Goal: Obtain resource: Obtain resource

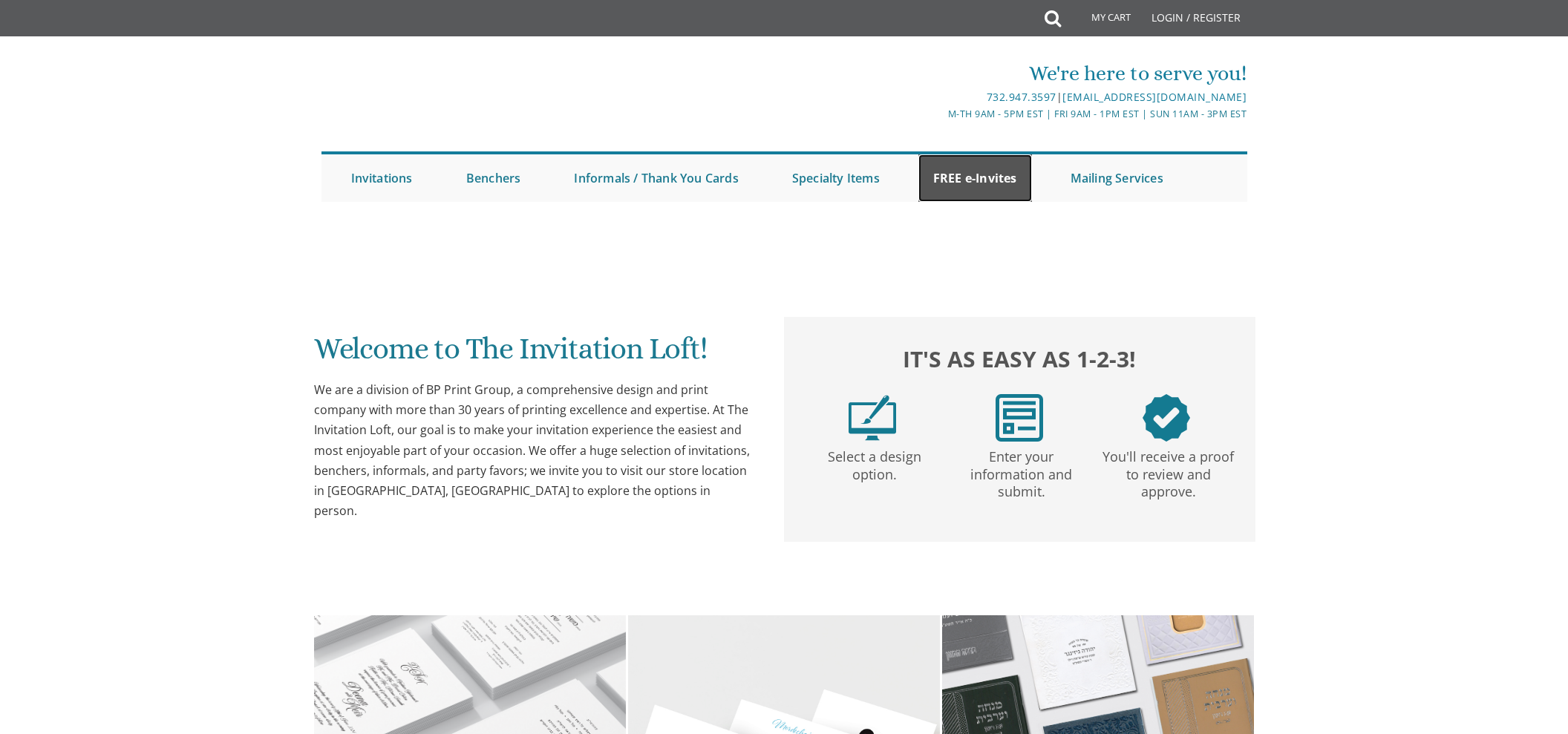
click at [969, 187] on link "FREE e-Invites" at bounding box center [975, 178] width 114 height 47
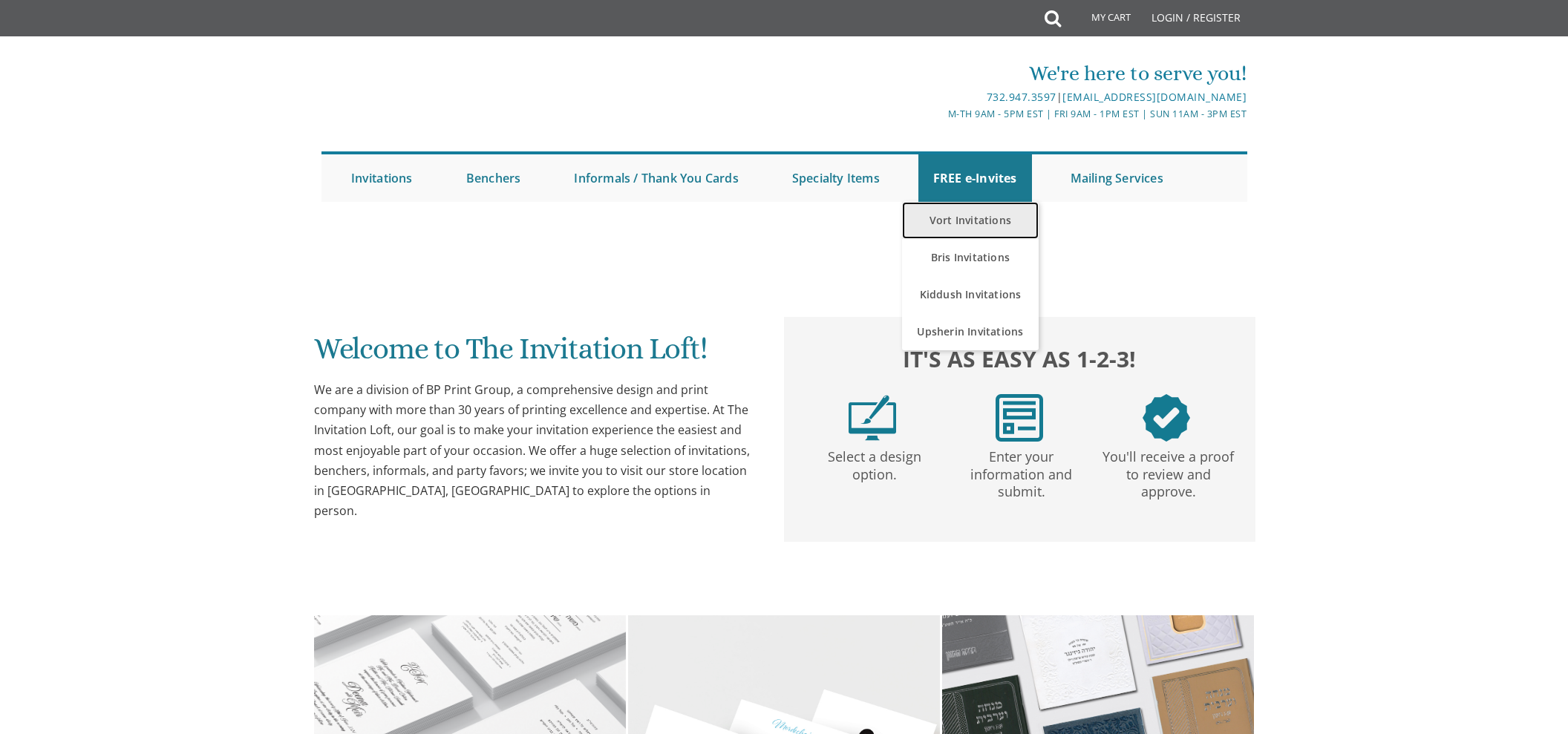
click at [958, 212] on link "Vort Invitations" at bounding box center [970, 220] width 137 height 37
click at [986, 223] on link "Vort Invitations" at bounding box center [970, 220] width 137 height 37
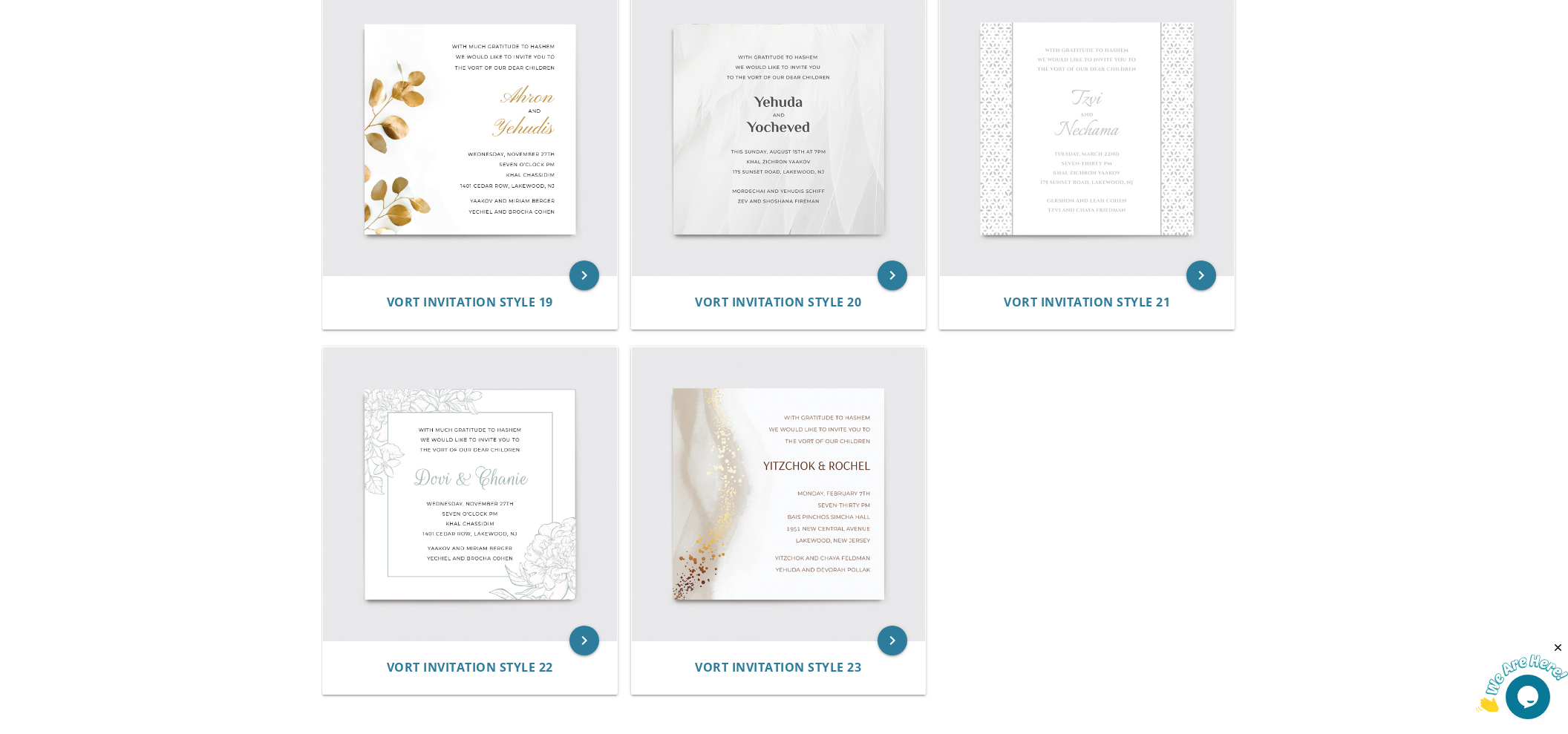
scroll to position [2547, 0]
click at [486, 131] on img at bounding box center [470, 128] width 294 height 294
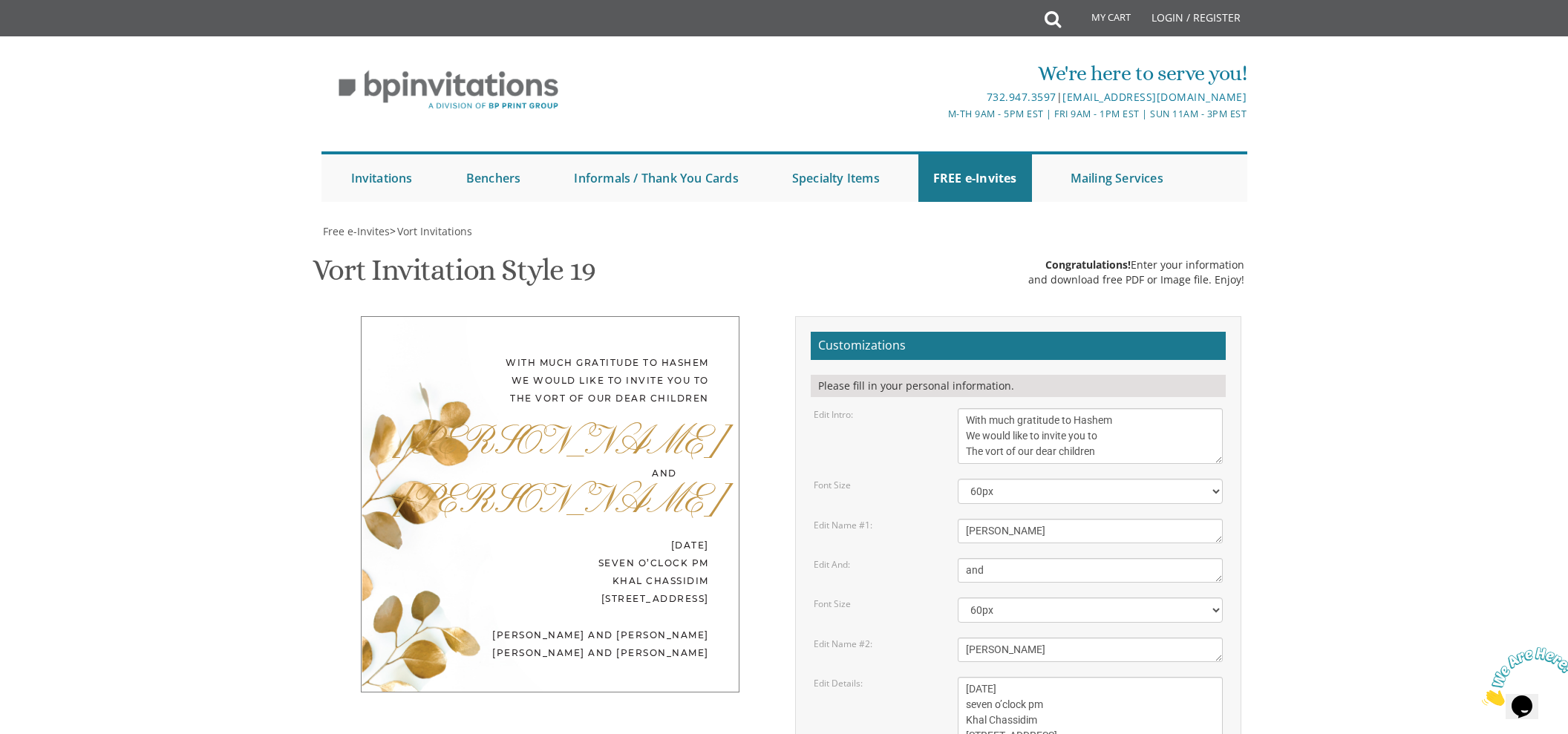
scroll to position [204, 0]
drag, startPoint x: 1002, startPoint y: 327, endPoint x: 956, endPoint y: 327, distance: 46.0
click at [956, 518] on div "Ahron" at bounding box center [1090, 530] width 288 height 25
type textarea "Avrohom Tzvi"
drag, startPoint x: 1011, startPoint y: 445, endPoint x: 944, endPoint y: 444, distance: 67.0
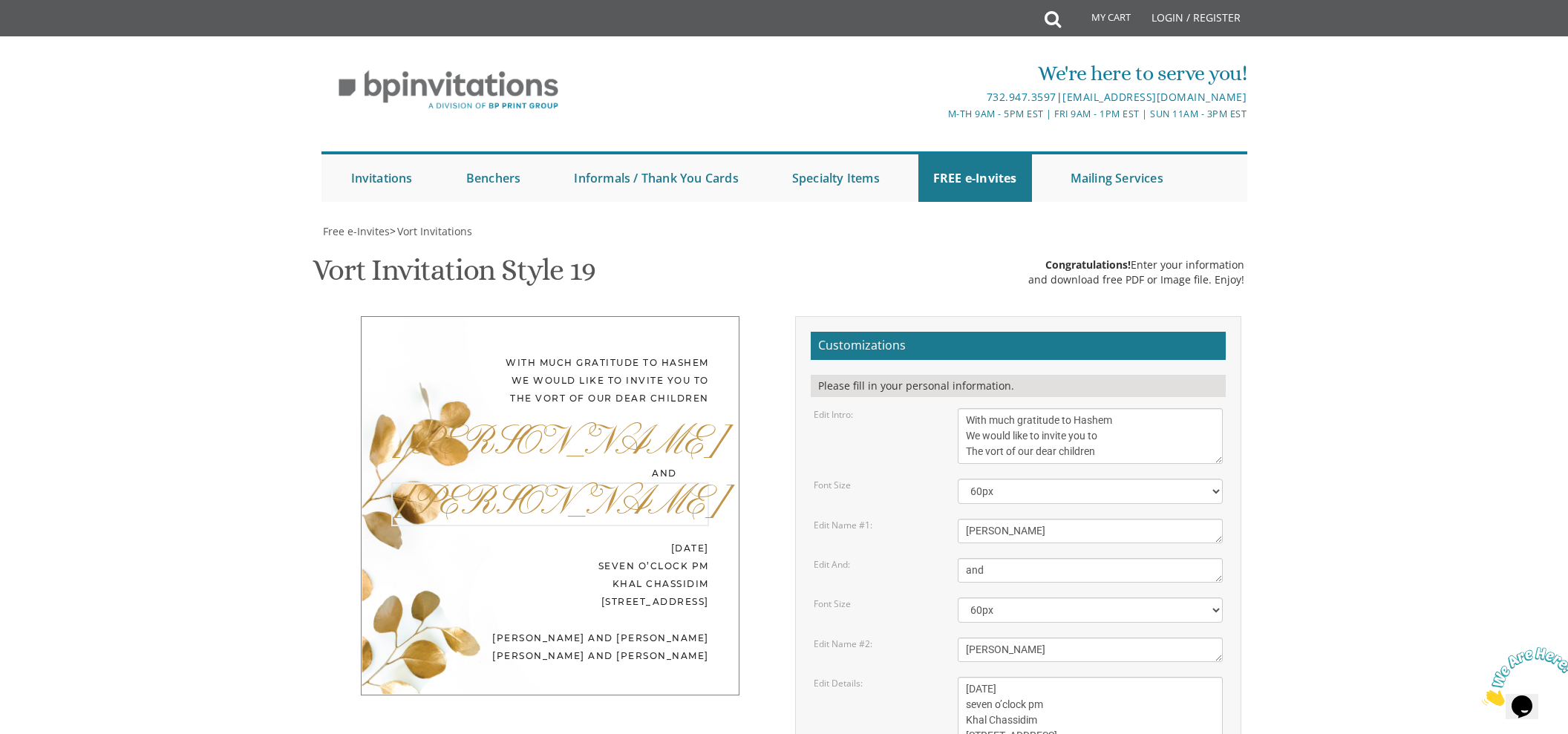
click at [944, 638] on div "Edit Name #2: Yehudis" at bounding box center [1018, 649] width 432 height 25
type textarea "Aviva"
click at [1020, 677] on textarea "Wednesday, November 27th seven o’clock pm Khal Chassidim 1401 Cedar Row, Lakewo…" at bounding box center [1090, 712] width 266 height 71
drag, startPoint x: 1022, startPoint y: 486, endPoint x: 949, endPoint y: 485, distance: 73.0
click at [949, 677] on div "Wednesday, November 27th seven o’clock pm Khal Chassidim 1401 Cedar Row, Lakewo…" at bounding box center [1090, 712] width 288 height 71
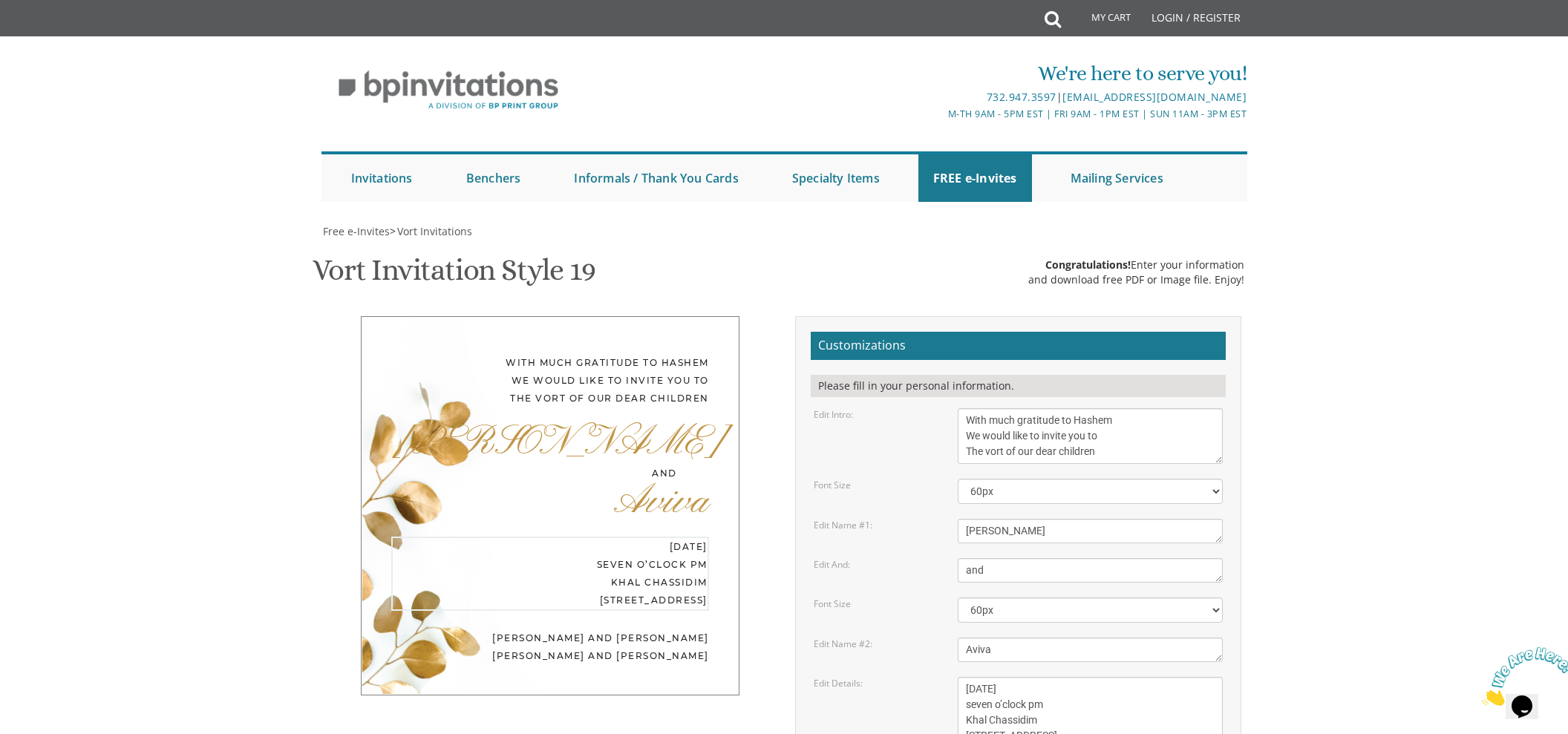
drag, startPoint x: 1010, startPoint y: 486, endPoint x: 1069, endPoint y: 490, distance: 59.1
click at [1063, 677] on textarea "Wednesday, November 27th seven o’clock pm Khal Chassidim 1401 Cedar Row, Lakewo…" at bounding box center [1090, 712] width 266 height 71
drag, startPoint x: 1050, startPoint y: 502, endPoint x: 960, endPoint y: 503, distance: 90.0
click at [960, 677] on textarea "Wednesday, November 27th seven o’clock pm Khal Chassidim 1401 Cedar Row, Lakewo…" at bounding box center [1090, 712] width 266 height 71
click at [1053, 677] on textarea "Wednesday, November 27th seven o’clock pm Khal Chassidim 1401 Cedar Row, Lakewo…" at bounding box center [1090, 712] width 266 height 71
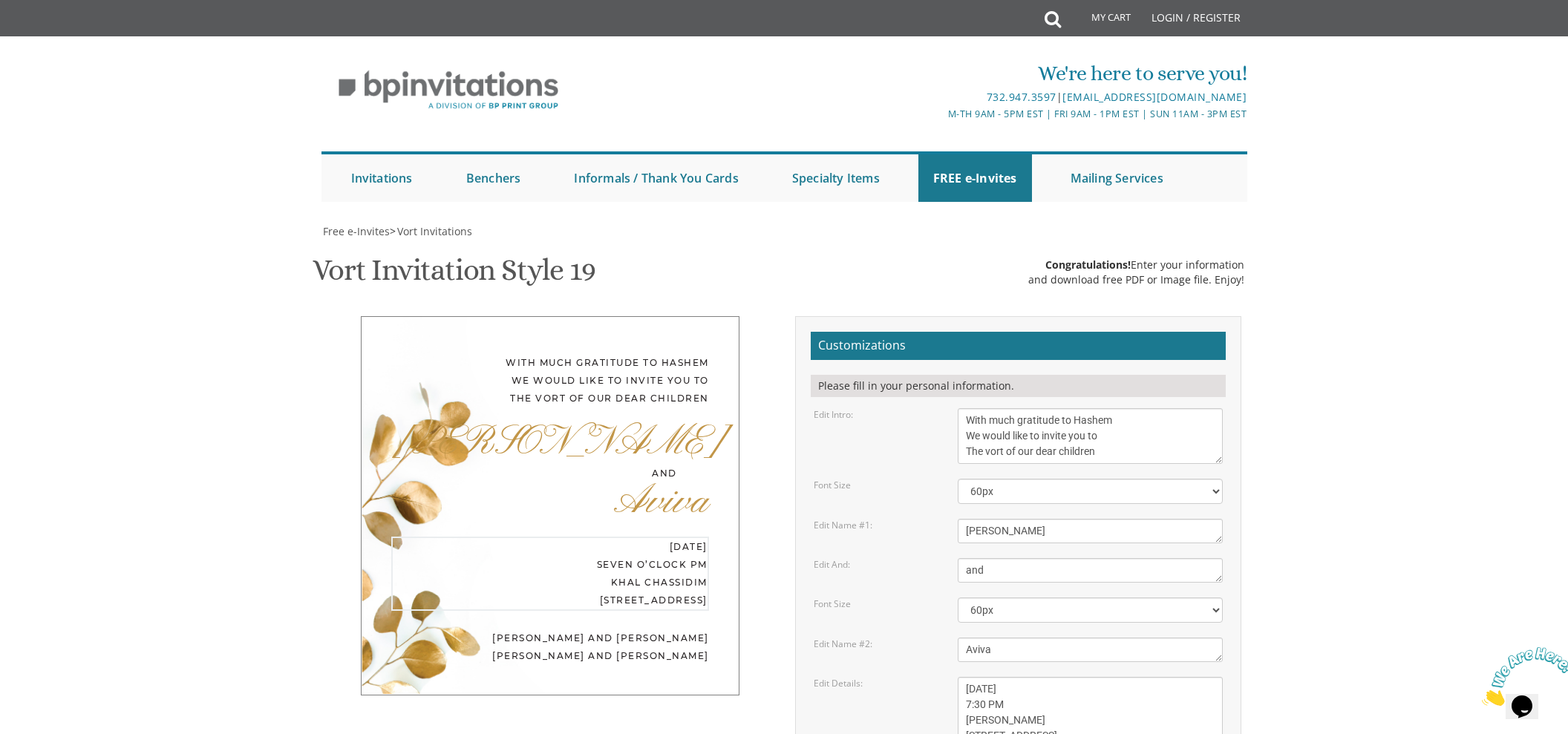
scroll to position [223, 0]
drag, startPoint x: 1098, startPoint y: 568, endPoint x: 959, endPoint y: 551, distance: 140.0
click at [1030, 677] on textarea "Wednesday, November 27th seven o’clock pm Khal Chassidim 1401 Cedar Row, Lakewo…" at bounding box center [1090, 712] width 266 height 71
drag, startPoint x: 1119, startPoint y: 515, endPoint x: 962, endPoint y: 518, distance: 157.0
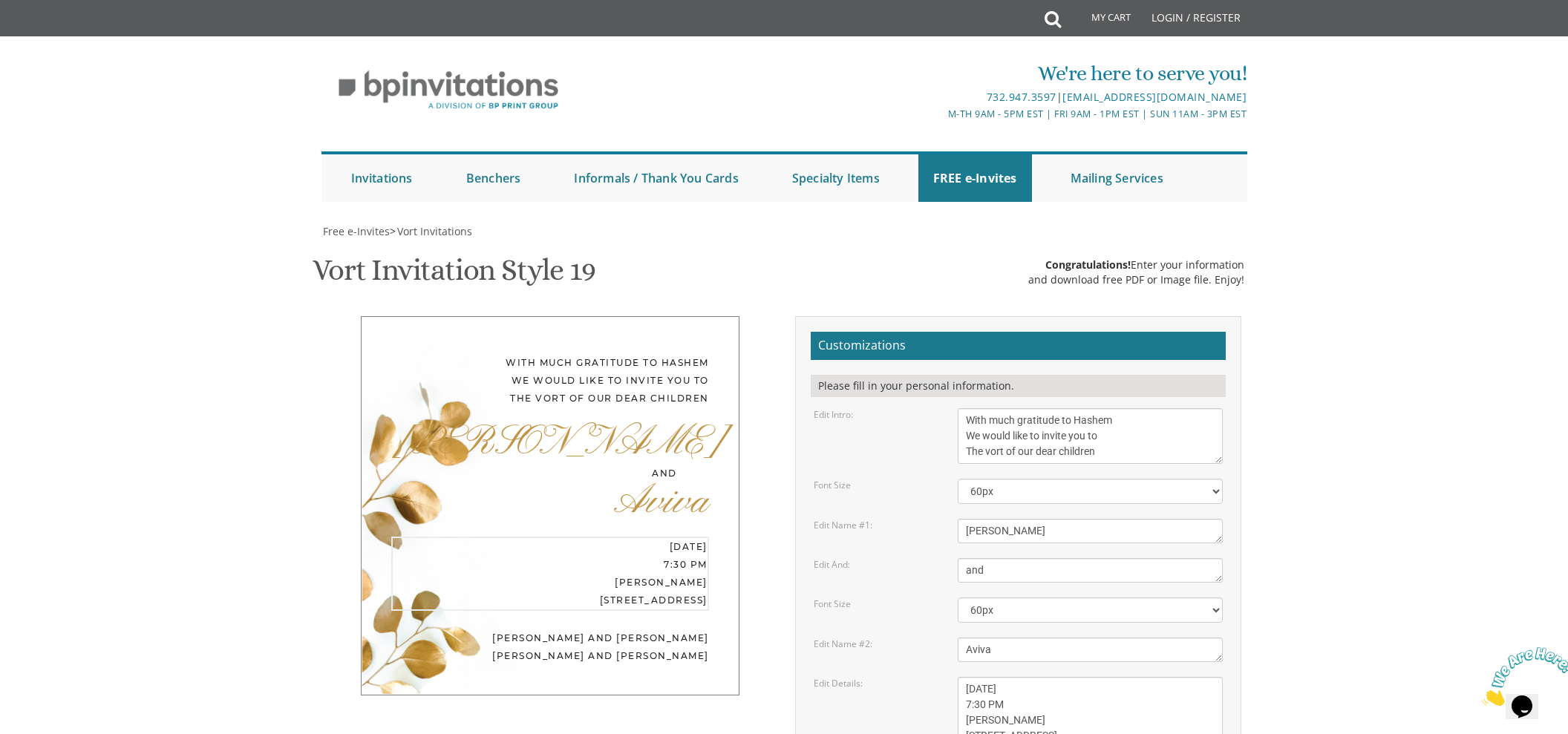
click at [962, 677] on textarea "Wednesday, November 27th seven o’clock pm Khal Chassidim 1401 Cedar Row, Lakewo…" at bounding box center [1090, 712] width 266 height 71
type textarea "Sunday, September 7th 7:30 PM Khal Chassidim 978 River Ave, Lakewood NJ"
drag, startPoint x: 1002, startPoint y: 552, endPoint x: 958, endPoint y: 553, distance: 44.0
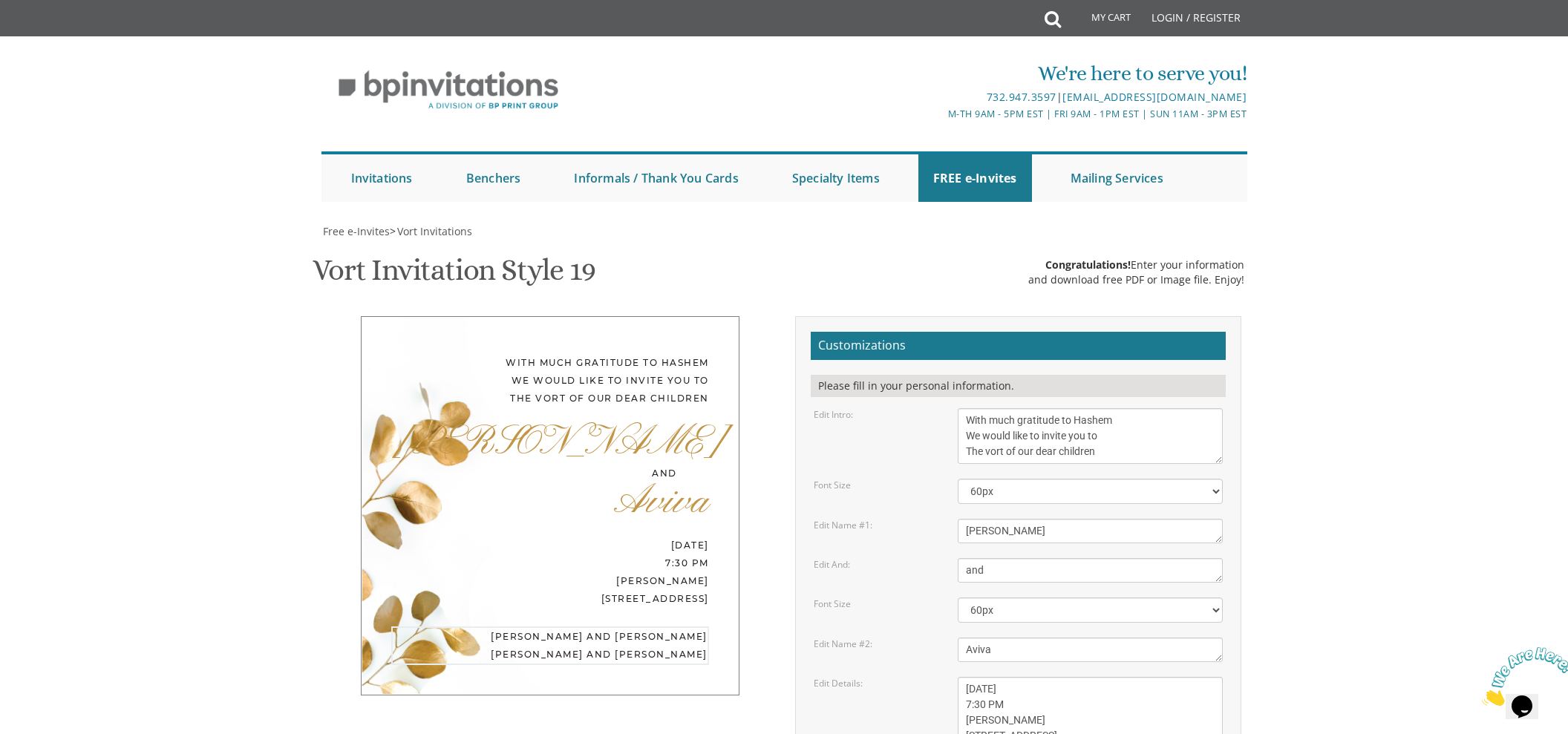
drag, startPoint x: 1020, startPoint y: 554, endPoint x: 1046, endPoint y: 553, distance: 26.0
drag, startPoint x: 1044, startPoint y: 550, endPoint x: 1070, endPoint y: 550, distance: 26.0
drag, startPoint x: 1074, startPoint y: 553, endPoint x: 1121, endPoint y: 619, distance: 81.0
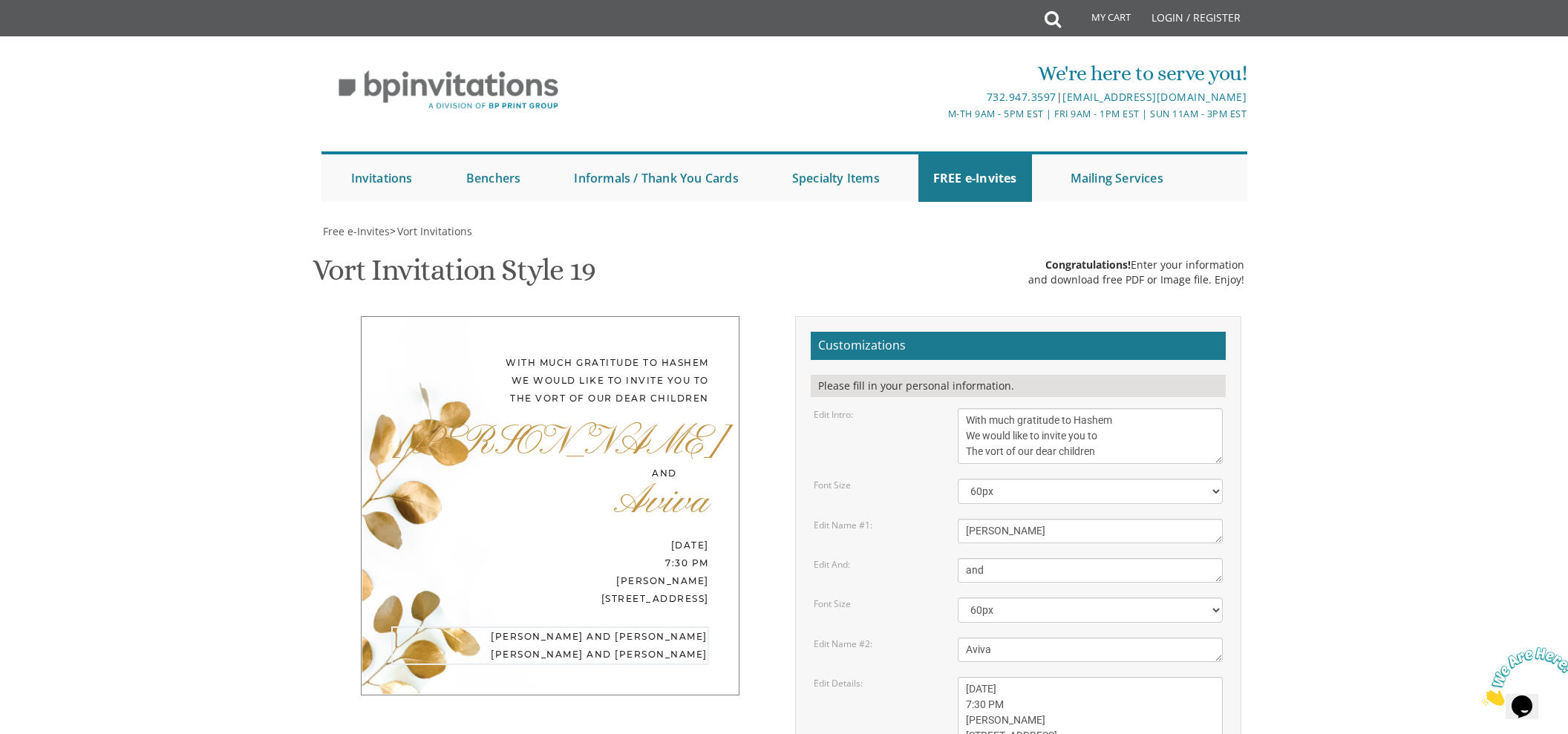
drag, startPoint x: 1093, startPoint y: 568, endPoint x: 961, endPoint y: 570, distance: 132.0
type textarea "David and Sara Odus Motti and Estie Lubet"
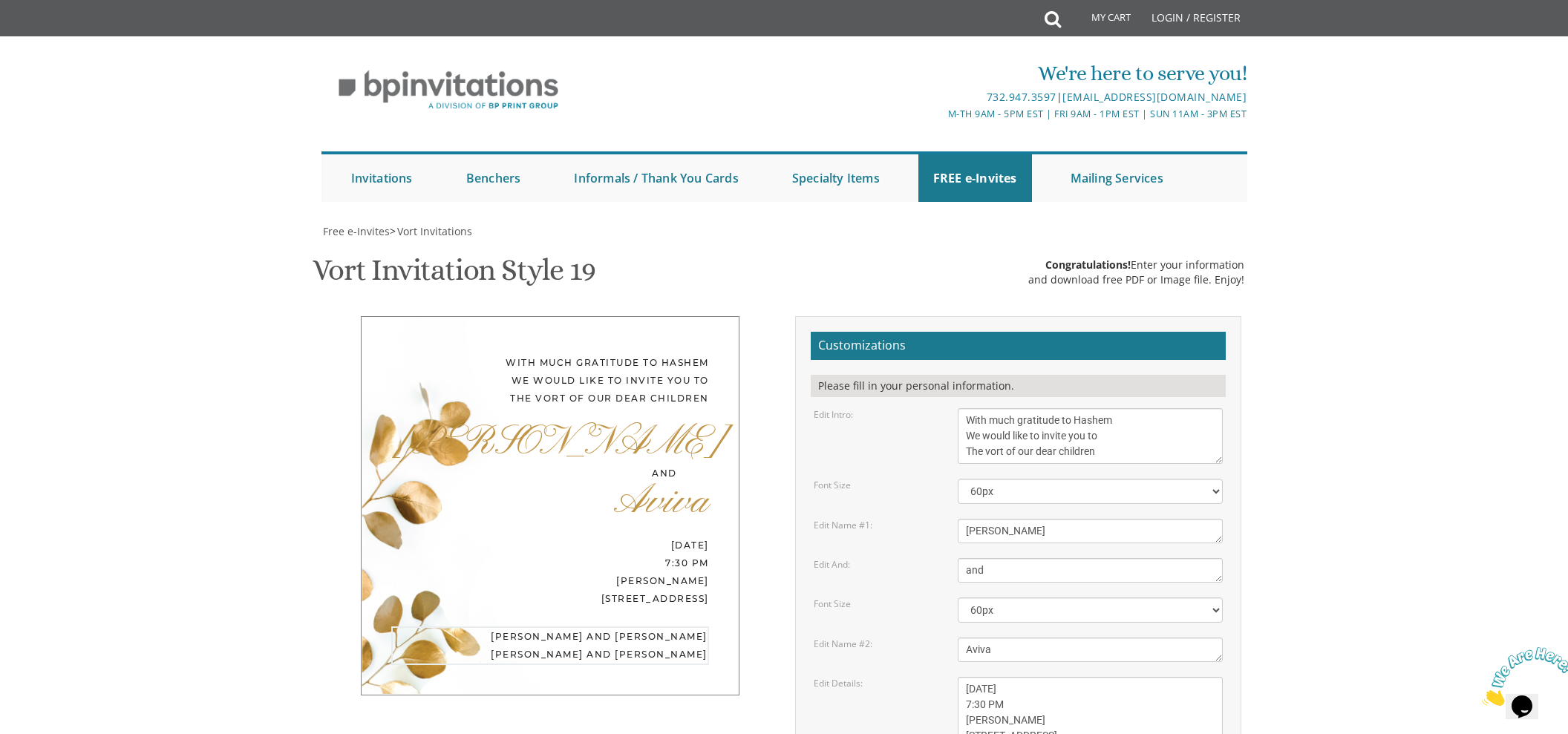
type input "designs.hadassah@gmail.com"
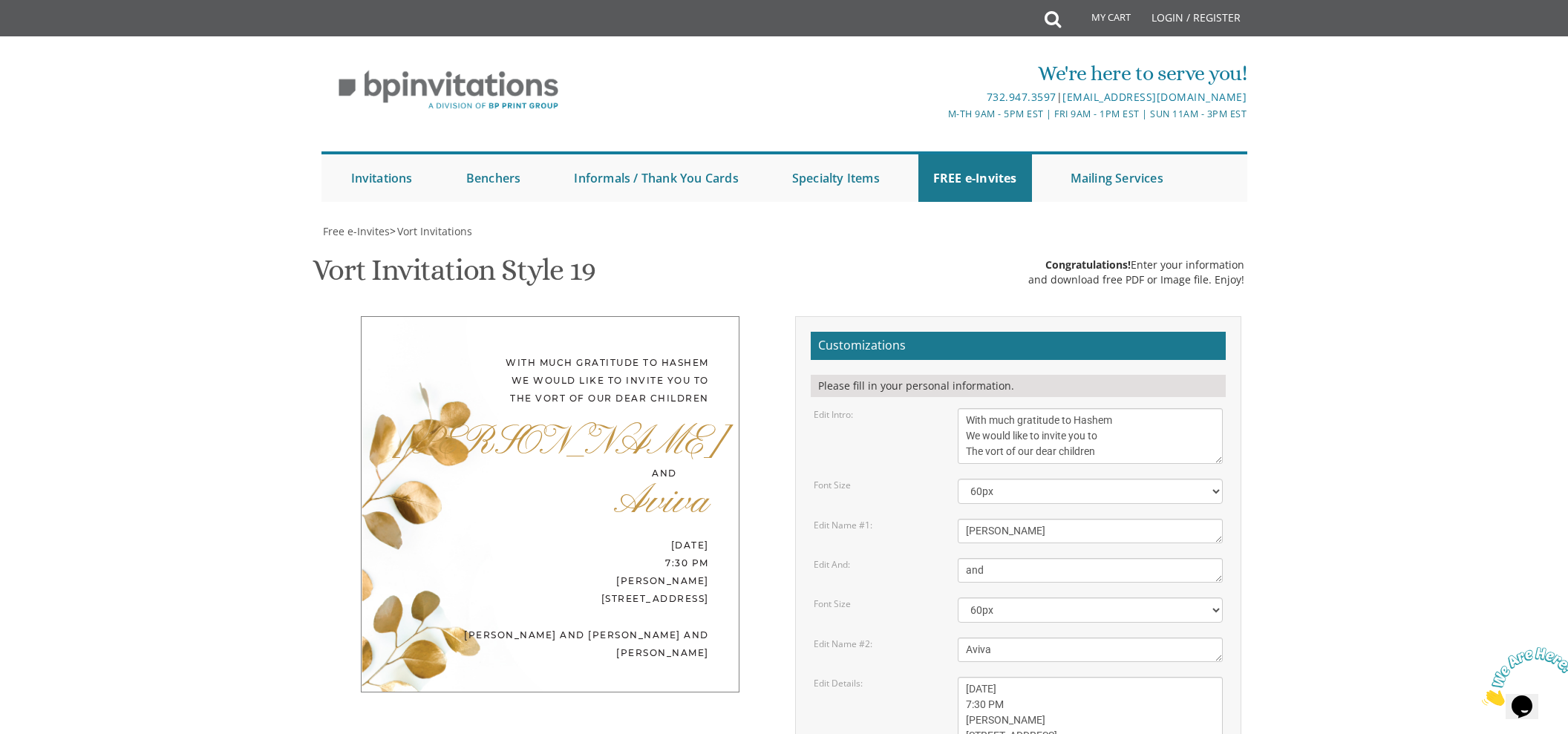
click at [668, 465] on div "and" at bounding box center [534, 474] width 286 height 18
click at [1027, 408] on textarea "With much gratitude to Hashem We would like to invite you to The vort of our de…" at bounding box center [1090, 436] width 266 height 55
click at [645, 427] on div "Avrohom Tzvi" at bounding box center [550, 447] width 318 height 41
drag, startPoint x: 663, startPoint y: 256, endPoint x: 647, endPoint y: 259, distance: 16.3
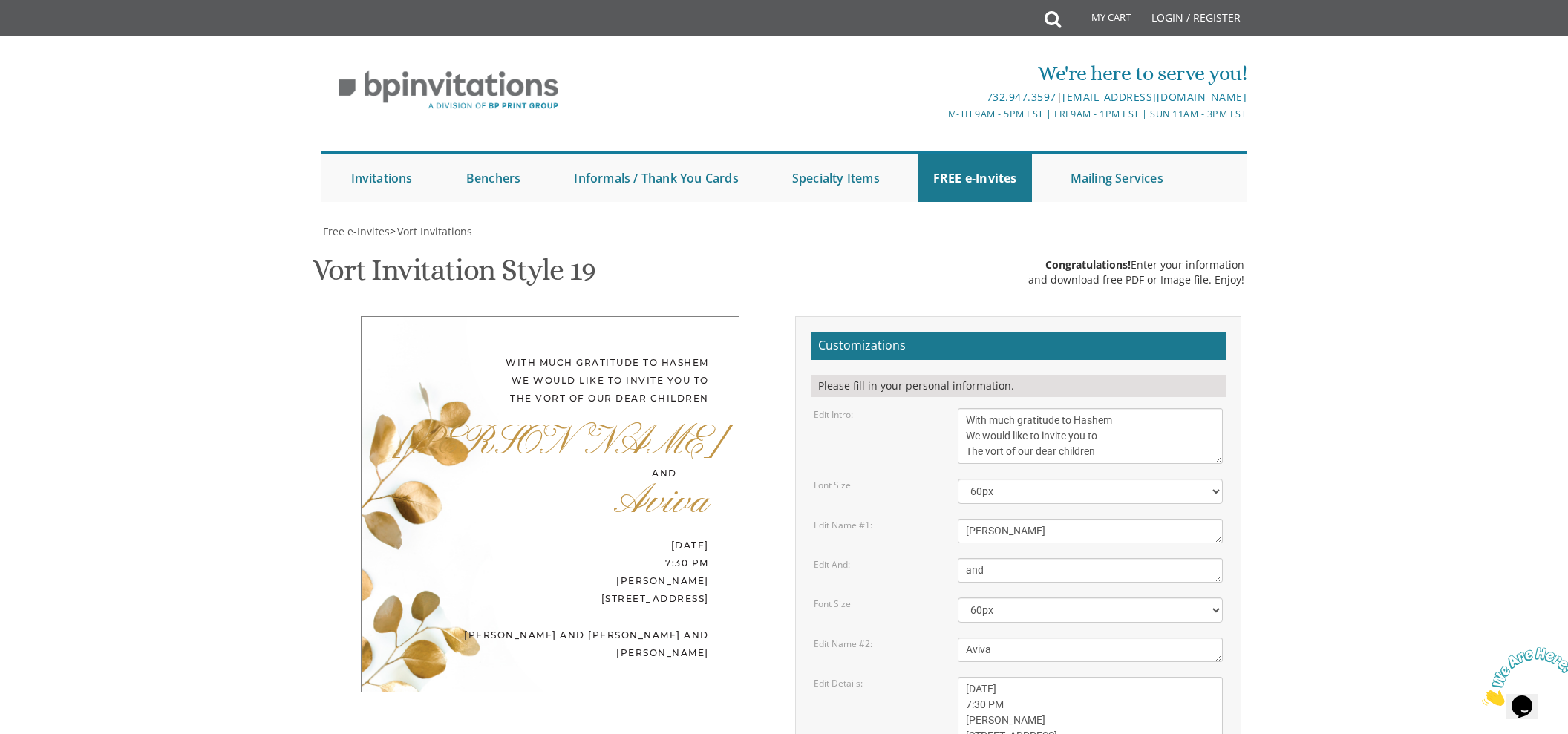
click at [663, 465] on div "and" at bounding box center [534, 474] width 286 height 18
click at [649, 465] on div "and" at bounding box center [534, 474] width 286 height 18
click at [678, 424] on div "Avrohom Tzvi" at bounding box center [550, 444] width 318 height 41
click at [995, 518] on textarea "Ahron" at bounding box center [1090, 530] width 266 height 25
click at [1181, 478] on select "40px 50px 60px 70px 80px" at bounding box center [1090, 491] width 266 height 25
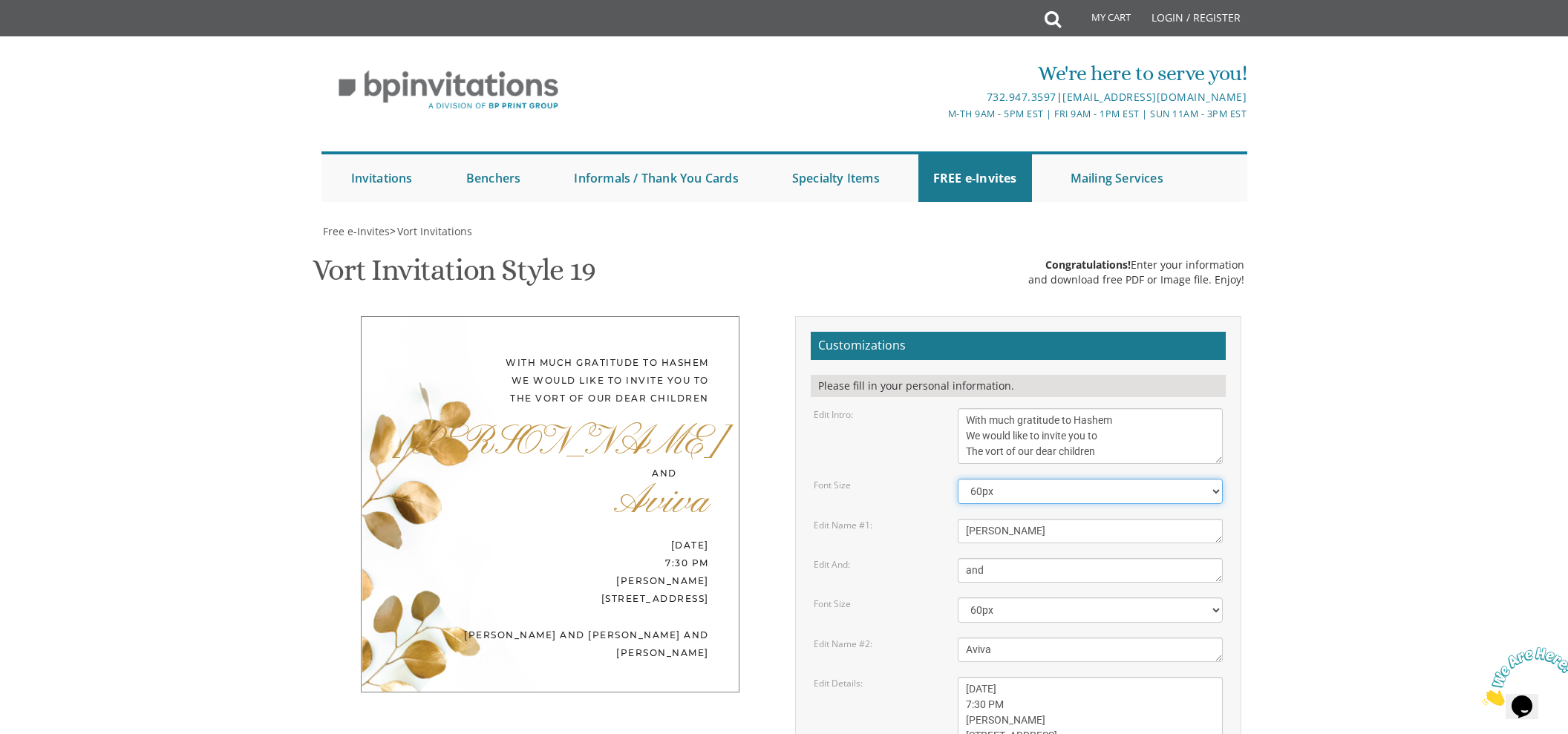
select select "50px"
click at [1019, 598] on select "40px 50px 60px 70px 80px" at bounding box center [1090, 610] width 266 height 25
select select "50px"
click at [1118, 558] on textarea "and" at bounding box center [1090, 570] width 266 height 25
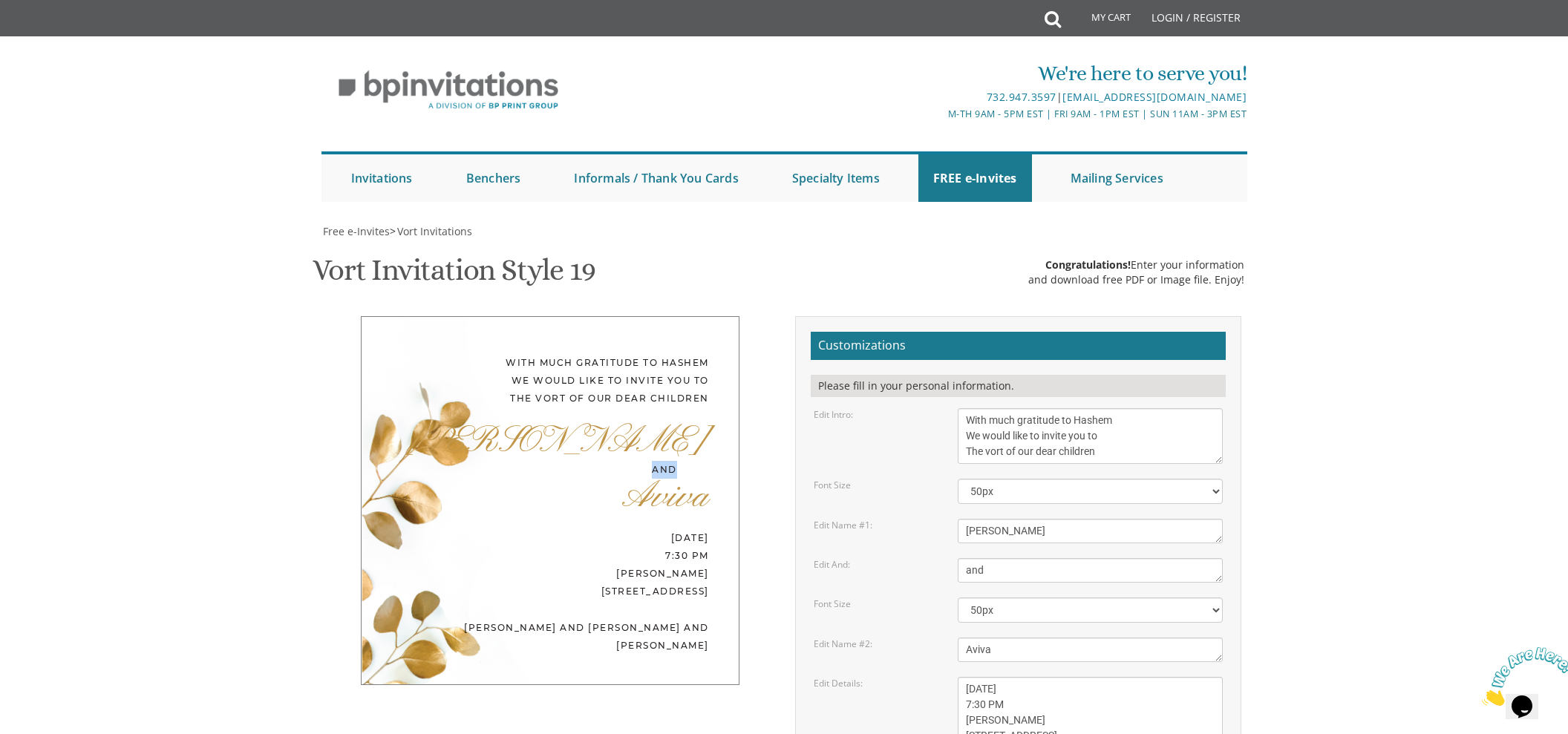
drag, startPoint x: 655, startPoint y: 252, endPoint x: 692, endPoint y: 255, distance: 37.1
click at [688, 317] on div "With much gratitude to Hashem We would like to invite you to The vort of our de…" at bounding box center [551, 500] width 379 height 368
drag, startPoint x: 1291, startPoint y: 307, endPoint x: 1300, endPoint y: 307, distance: 9.0
click at [1291, 307] on body "My Cart Total: View Cart Item(s) Submit My Cart Total: View Cart Item(s) Login …" at bounding box center [784, 677] width 1568 height 1354
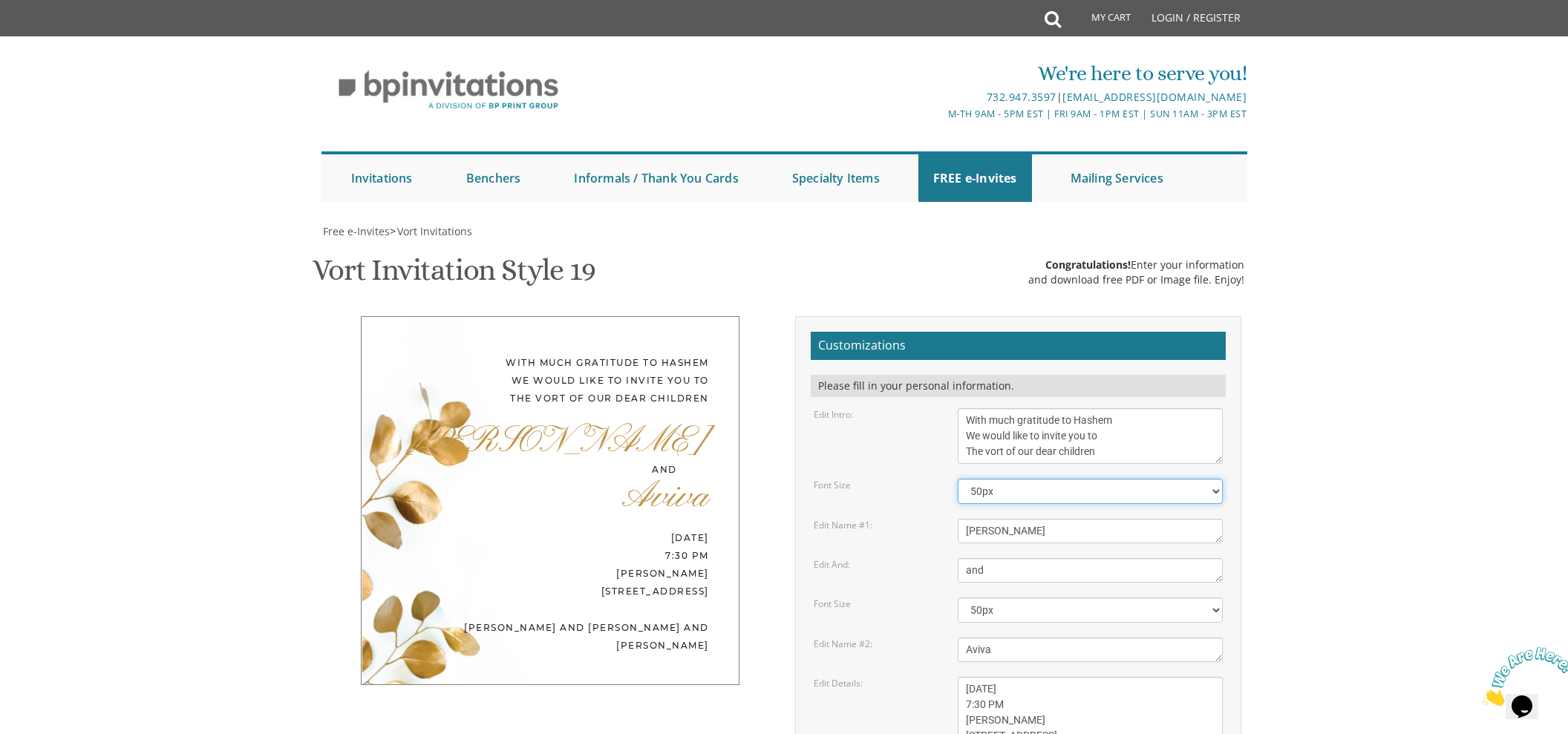
click at [1090, 478] on select "40px 50px 60px 70px 80px" at bounding box center [1090, 491] width 266 height 25
select select "60px"
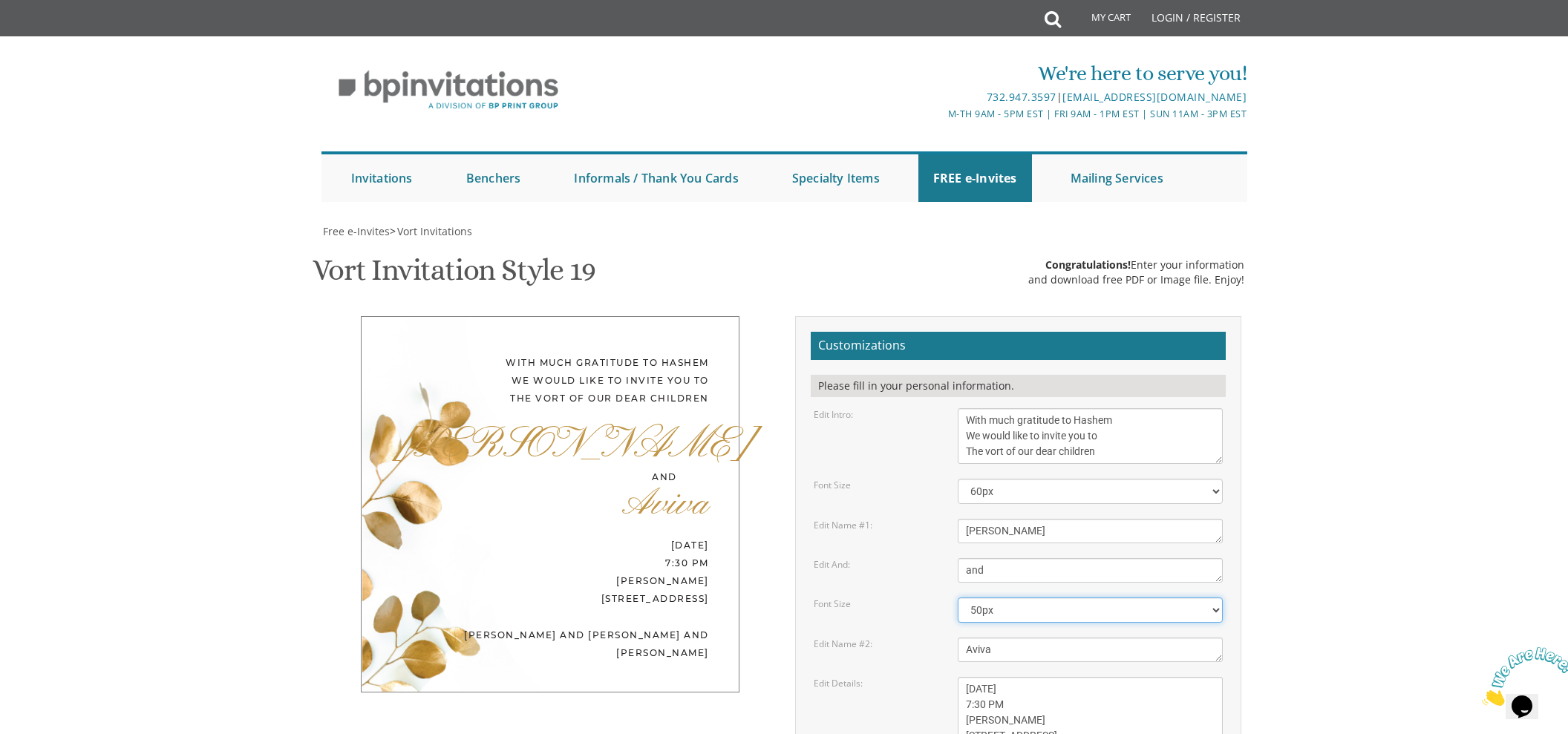
click at [1003, 598] on select "40px 50px 60px 70px 80px" at bounding box center [1090, 610] width 266 height 25
select select "60px"
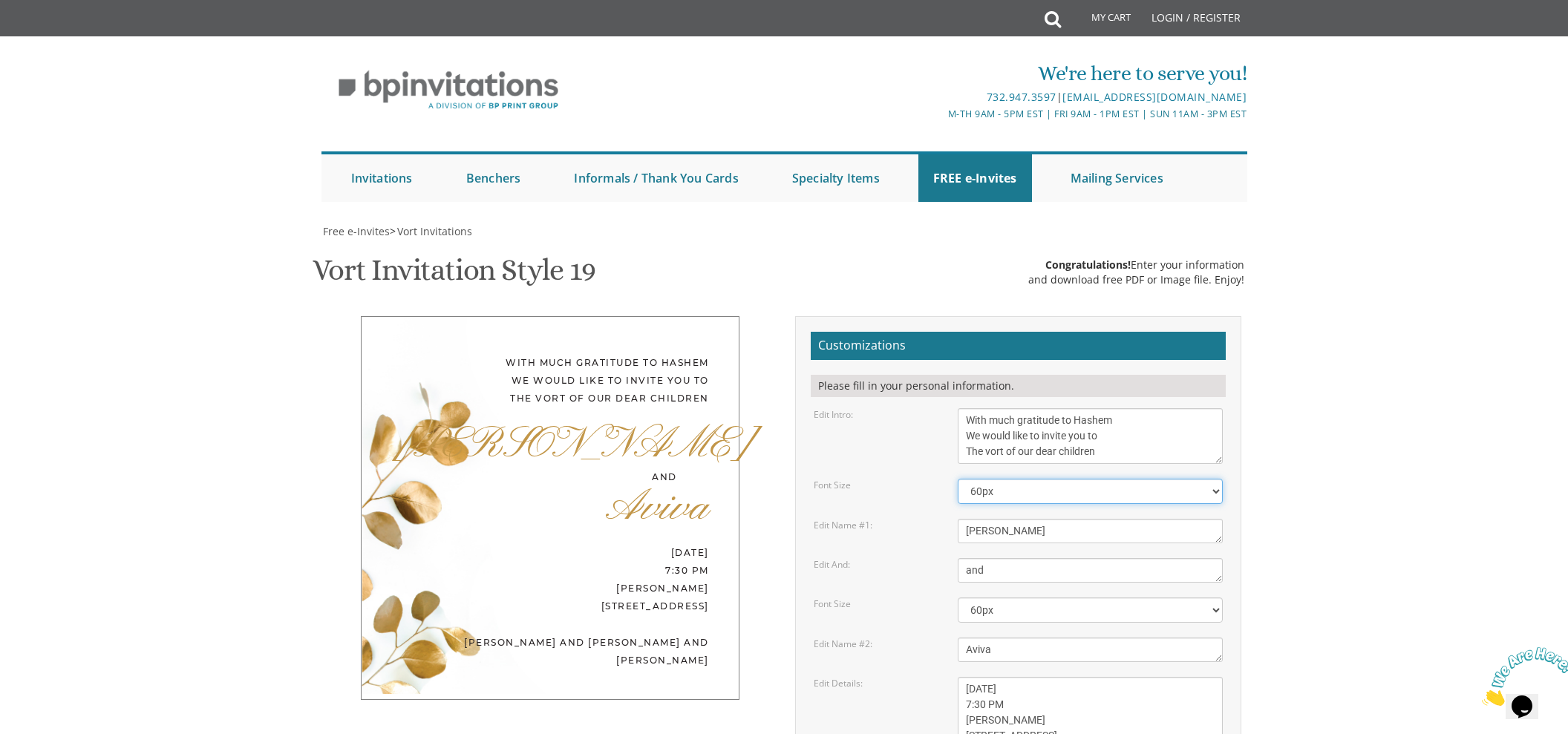
click at [1036, 478] on select "40px 50px 60px 70px 80px" at bounding box center [1090, 491] width 266 height 25
select select "50px"
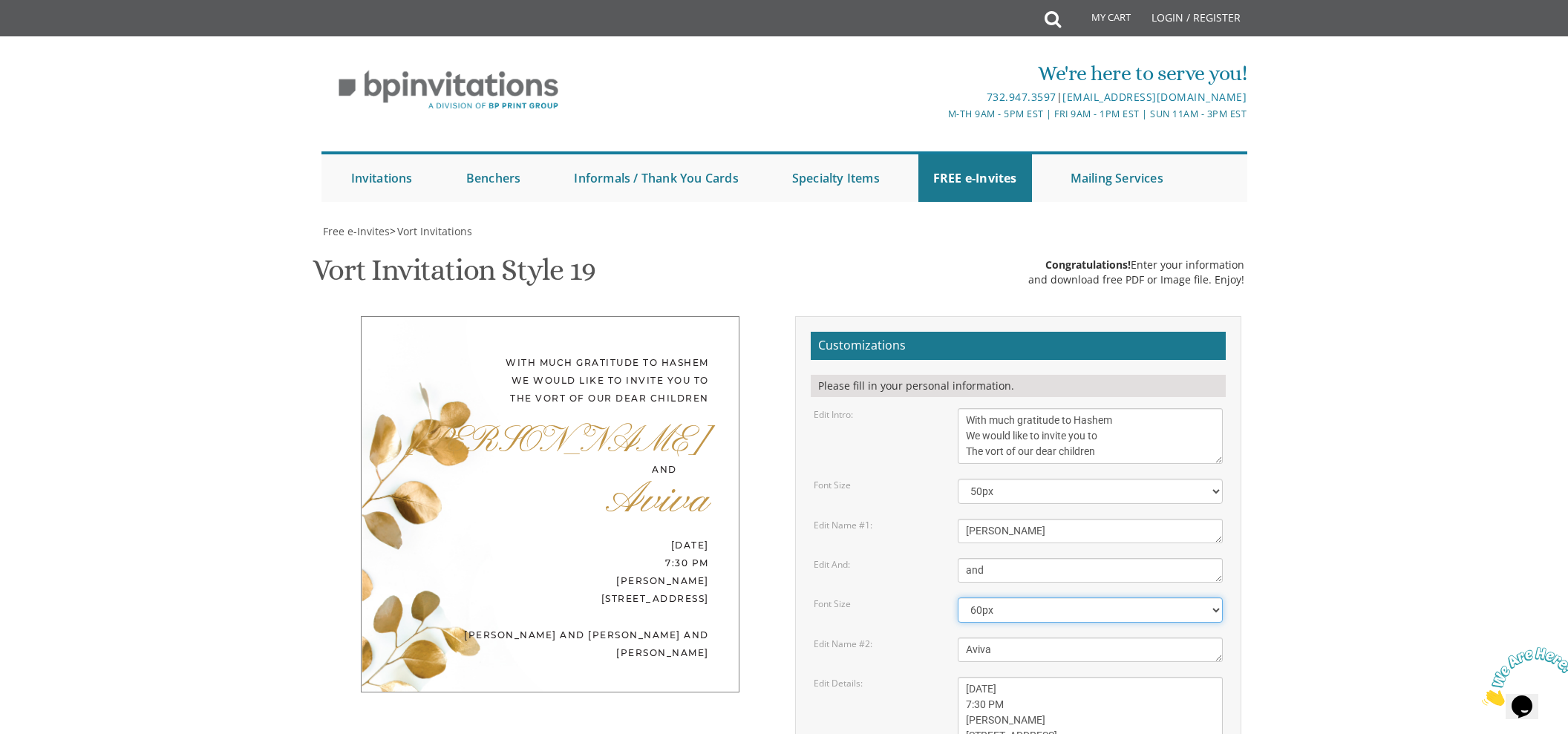
click at [999, 598] on select "40px 50px 60px 70px 80px" at bounding box center [1090, 610] width 266 height 25
select select "50px"
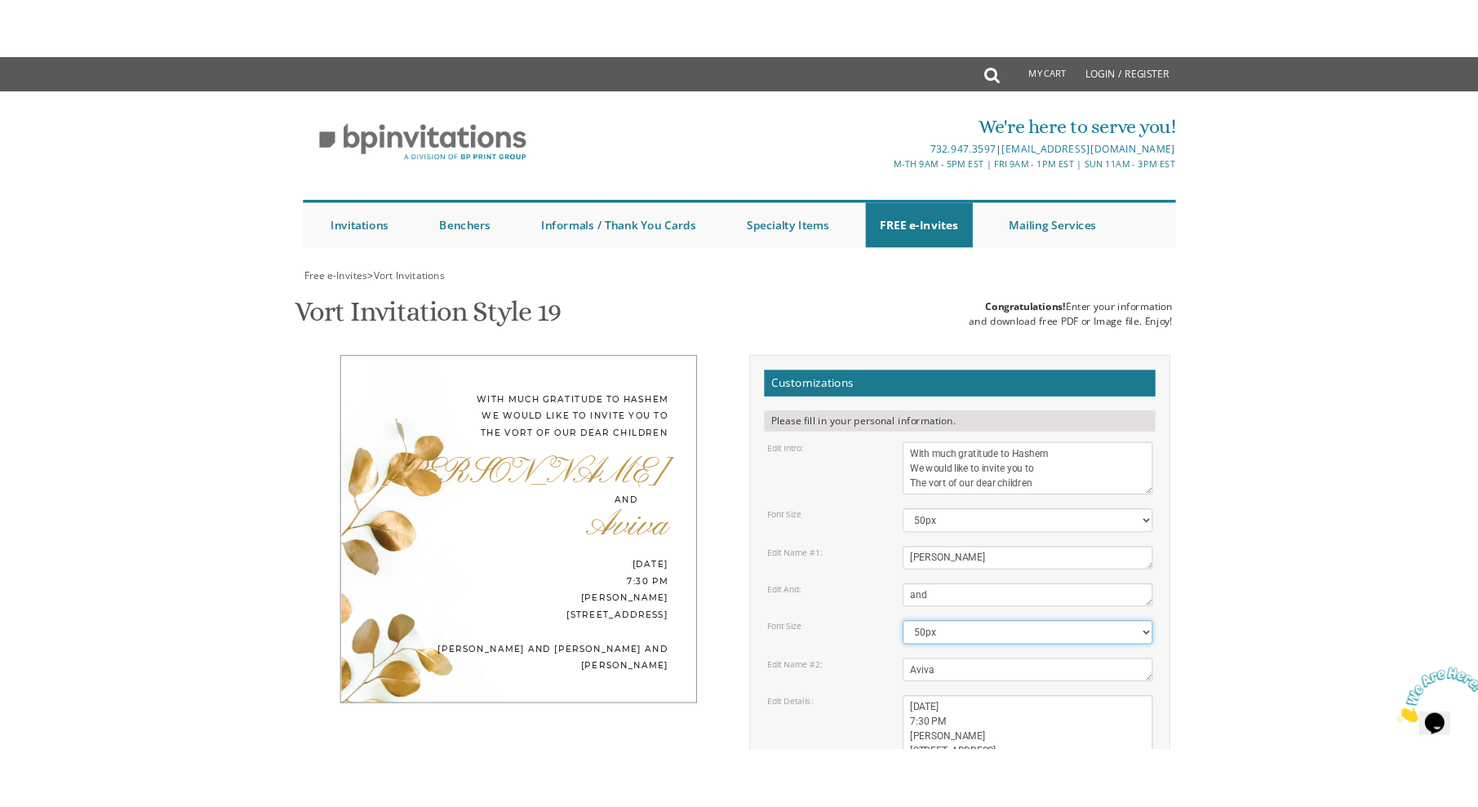
scroll to position [227, 0]
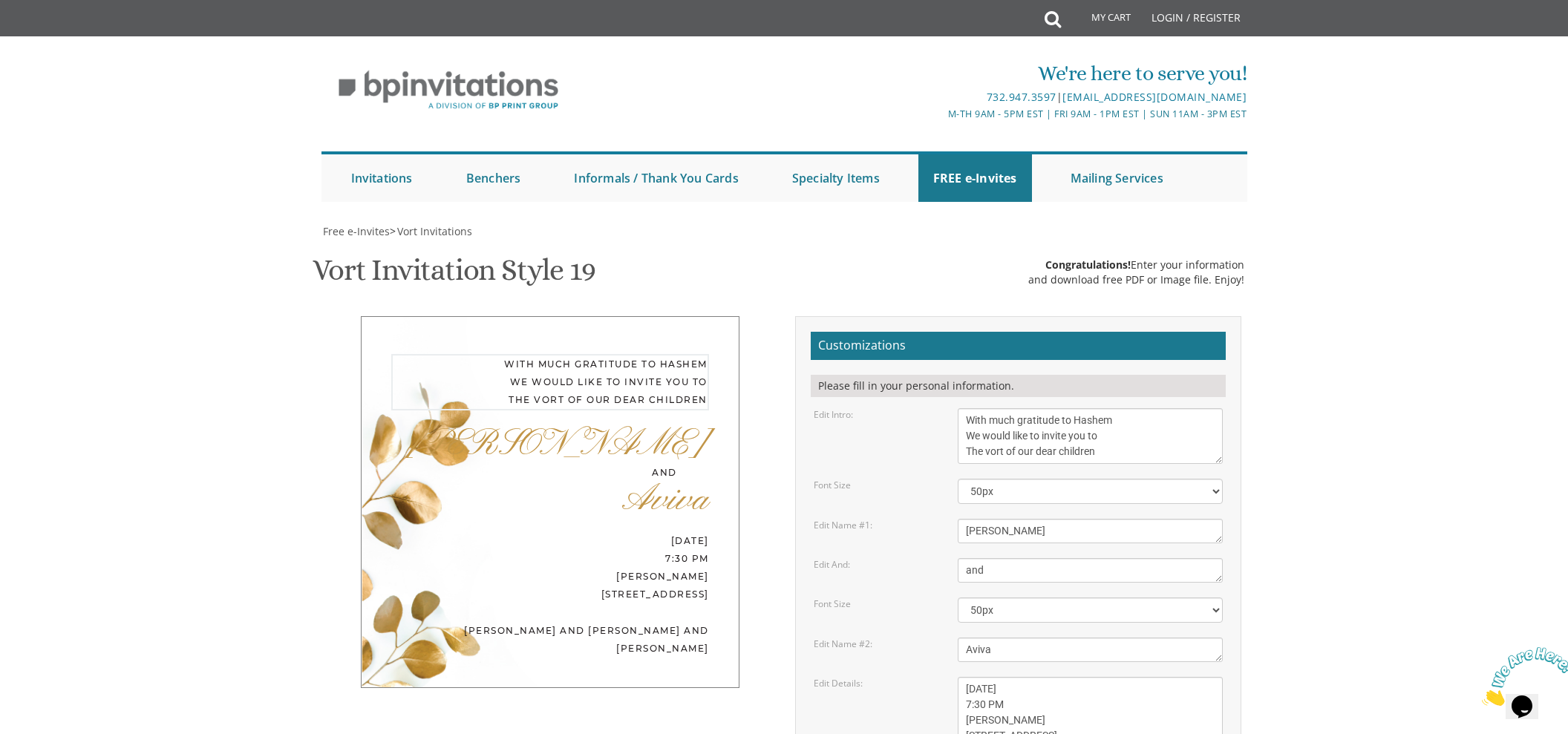
drag, startPoint x: 1115, startPoint y: 247, endPoint x: 956, endPoint y: 211, distance: 163.0
click at [956, 408] on div "With much gratitude to Hashem We would like to invite you to The vort of our de…" at bounding box center [1090, 436] width 288 height 55
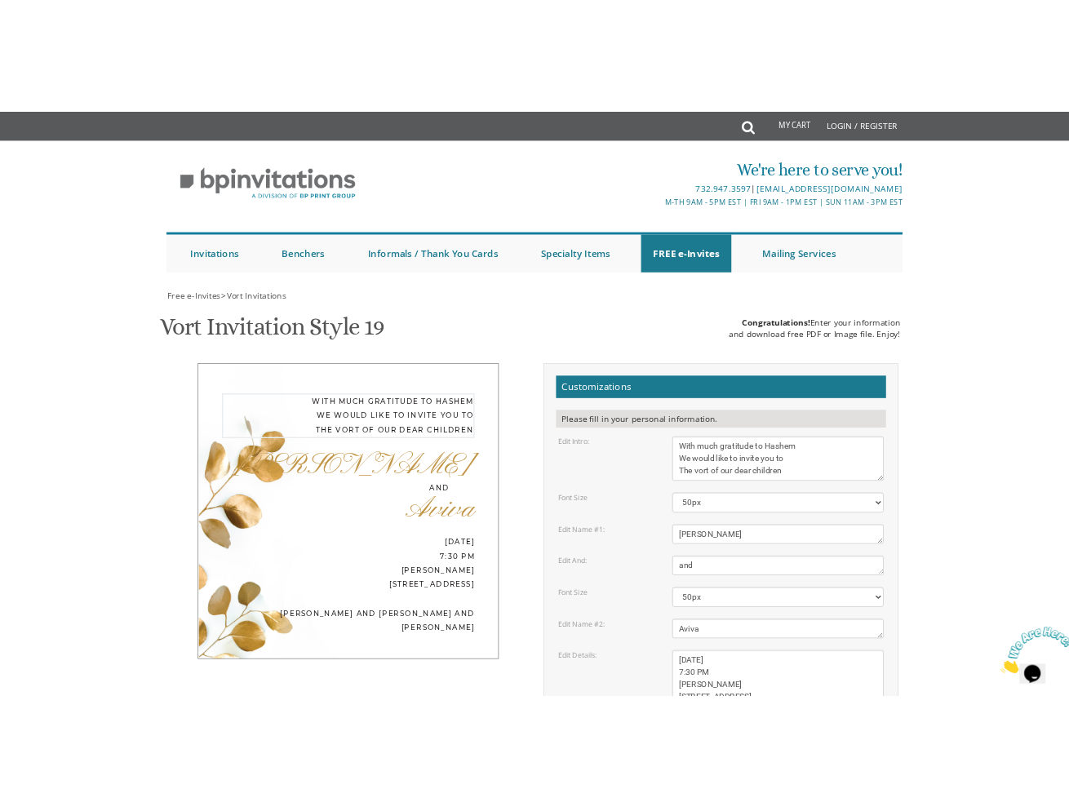
scroll to position [222, 0]
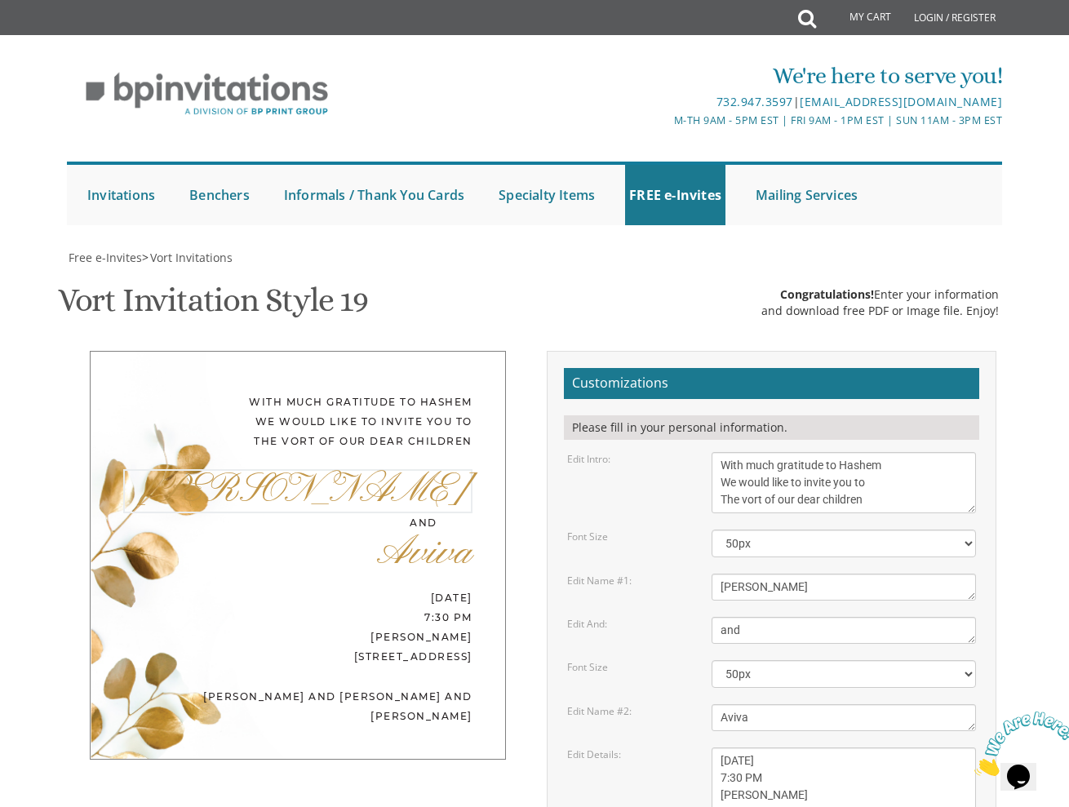
drag, startPoint x: 802, startPoint y: 362, endPoint x: 690, endPoint y: 361, distance: 111.8
click at [690, 574] on div "Edit Name #1: Ahron" at bounding box center [771, 587] width 433 height 27
paste textarea "With much gratitude to Hashem We would like to invite you to The vort of our de…"
type textarea "Avrohom Tzvi"
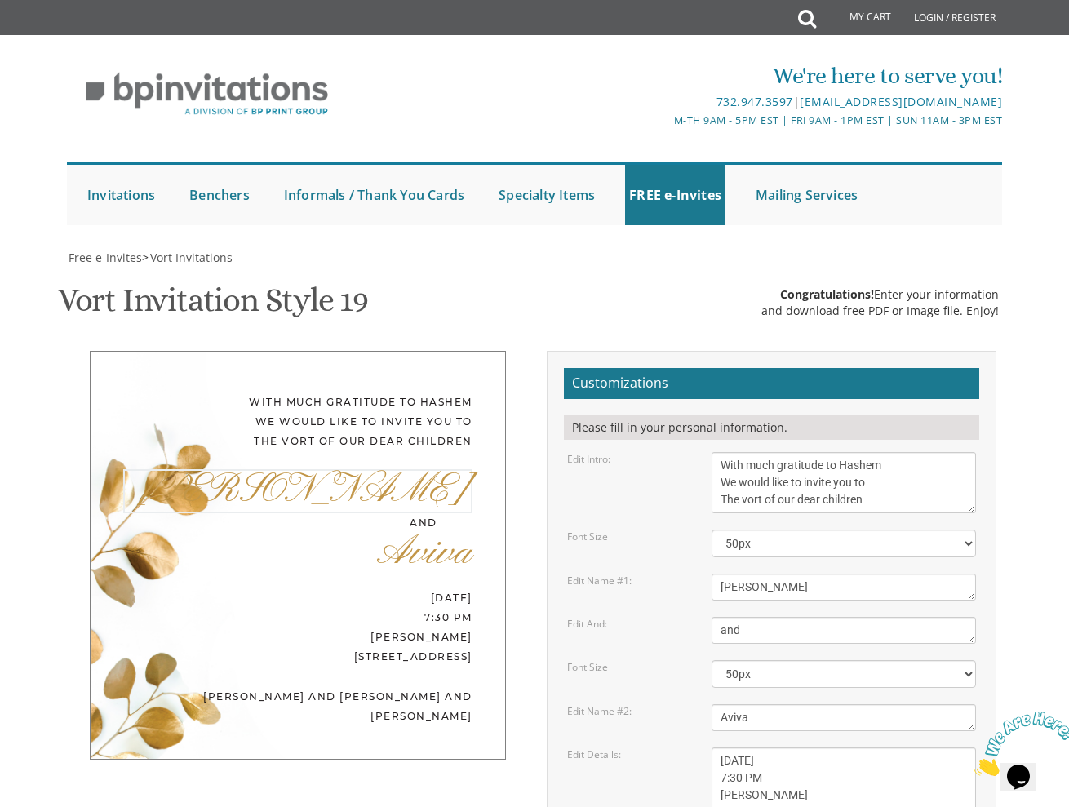
scroll to position [0, 0]
drag, startPoint x: 762, startPoint y: 497, endPoint x: 684, endPoint y: 494, distance: 78.4
click at [684, 704] on div "Edit Name #2: Yehudis" at bounding box center [771, 717] width 433 height 27
click at [728, 747] on textarea "Wednesday, November 27th seven o’clock pm Khal Chassidim 1401 Cedar Row, Lakewo…" at bounding box center [843, 786] width 264 height 78
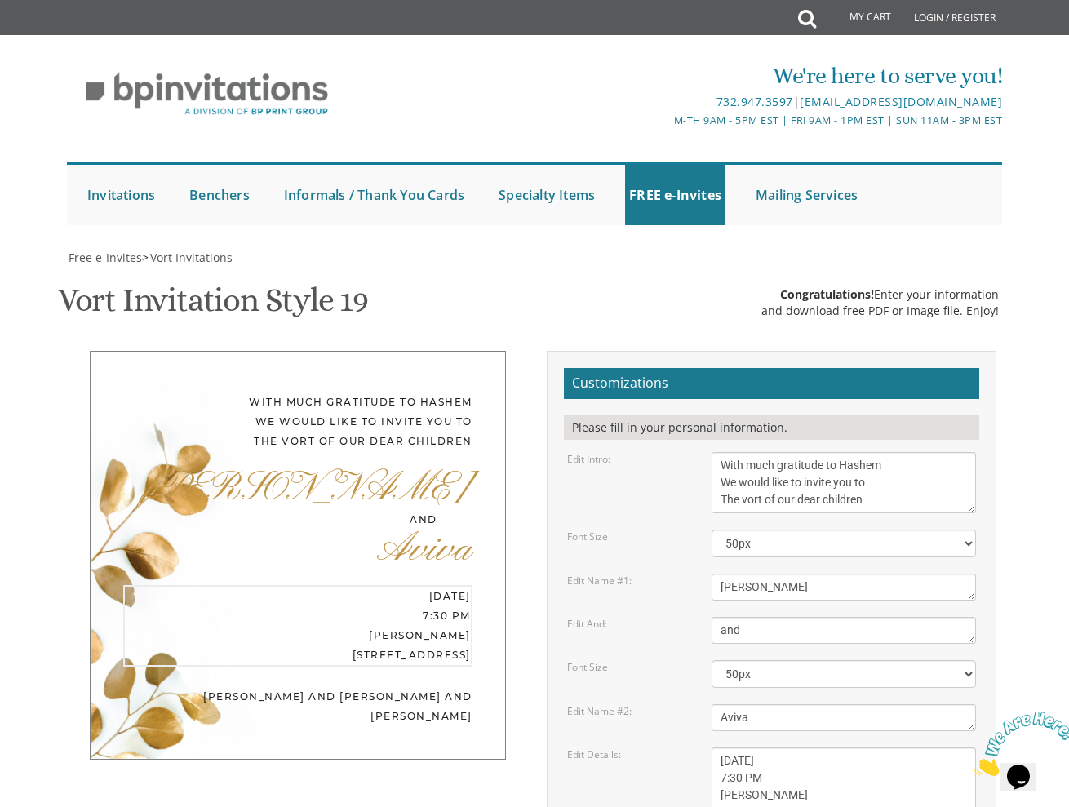
drag, startPoint x: 803, startPoint y: 532, endPoint x: 705, endPoint y: 529, distance: 97.9
click at [705, 747] on div "Wednesday, November 27th seven o’clock pm Khal Chassidim 1401 Cedar Row, Lakewo…" at bounding box center [843, 786] width 289 height 78
drag, startPoint x: 887, startPoint y: 548, endPoint x: 701, endPoint y: 497, distance: 193.0
click at [701, 747] on div "Wednesday, November 27th seven o’clock pm Khal Chassidim 1401 Cedar Row, Lakewo…" at bounding box center [843, 786] width 289 height 78
type textarea "Sunday, September 7th 7:30 PM Estreia 978 River Ave, Lakewood NJ"
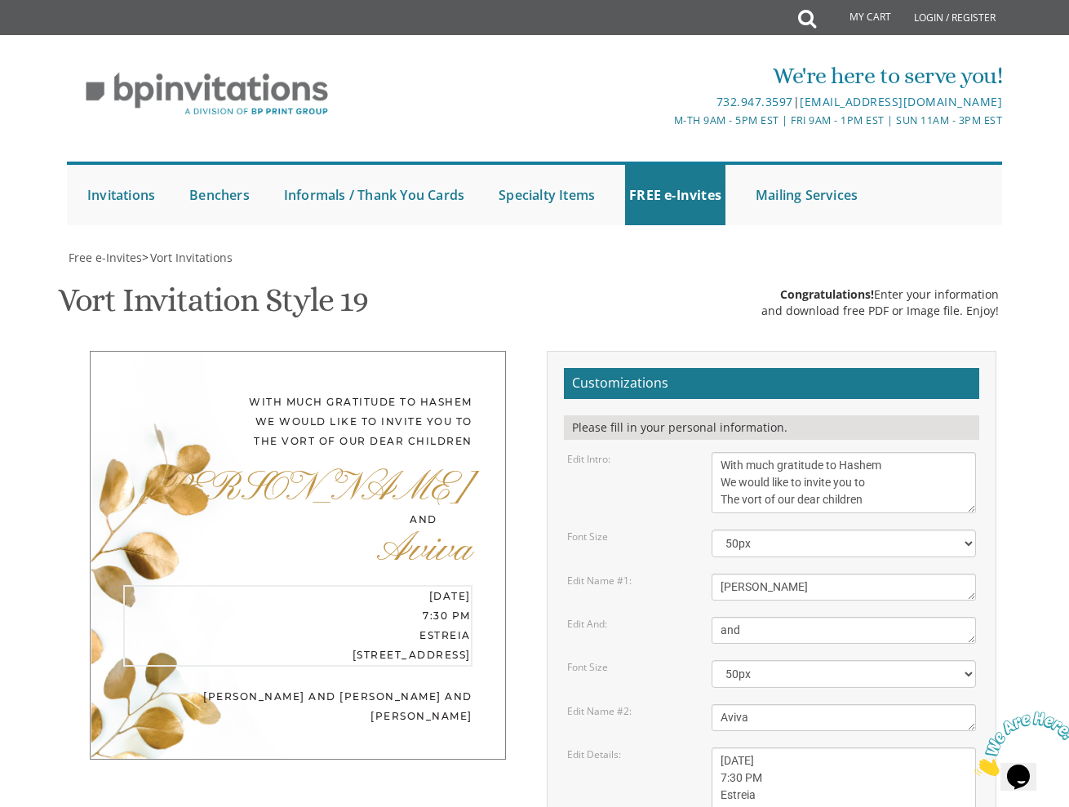
drag, startPoint x: 739, startPoint y: 590, endPoint x: 787, endPoint y: 599, distance: 49.0
drag, startPoint x: 833, startPoint y: 605, endPoint x: 702, endPoint y: 584, distance: 132.2
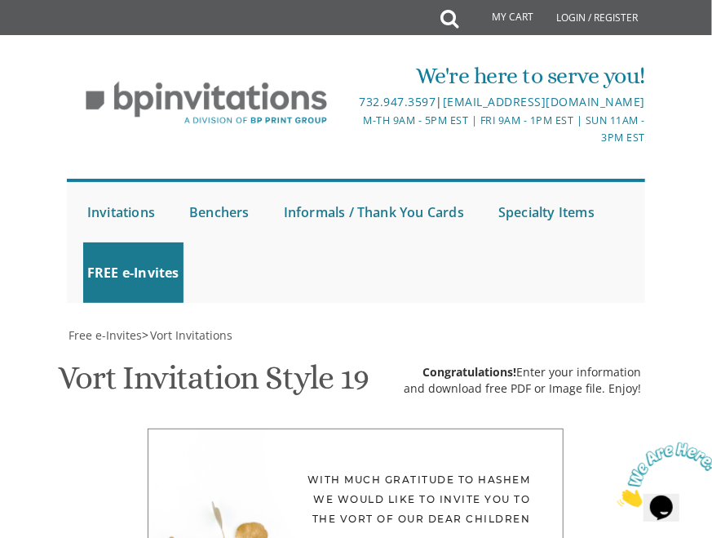
scroll to position [433, 0]
click at [617, 494] on icon "Close" at bounding box center [617, 501] width 0 height 14
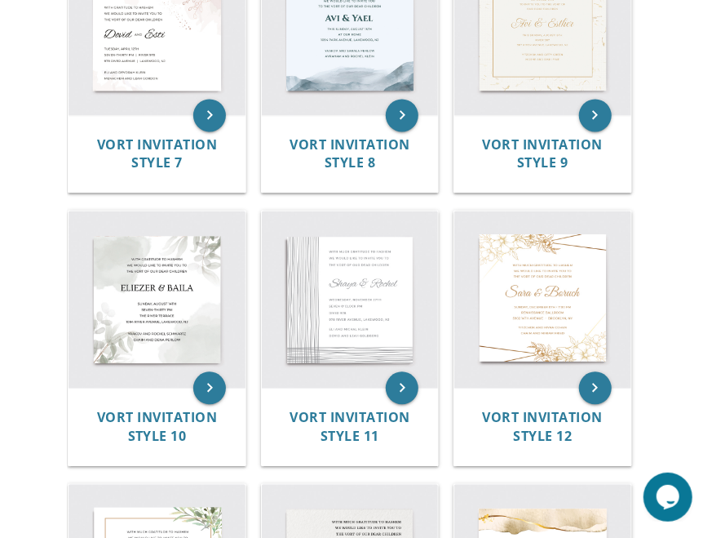
scroll to position [1119, 0]
